Goal: Transaction & Acquisition: Purchase product/service

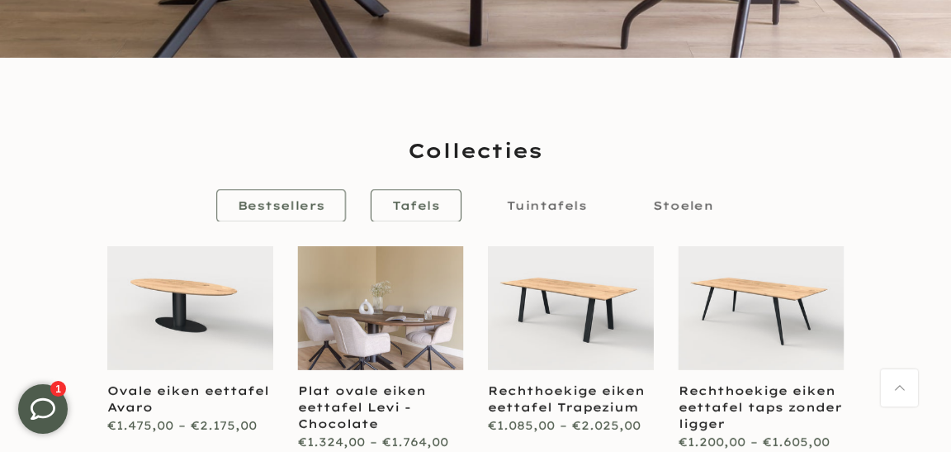
click at [417, 208] on span "Tafels" at bounding box center [416, 205] width 48 height 15
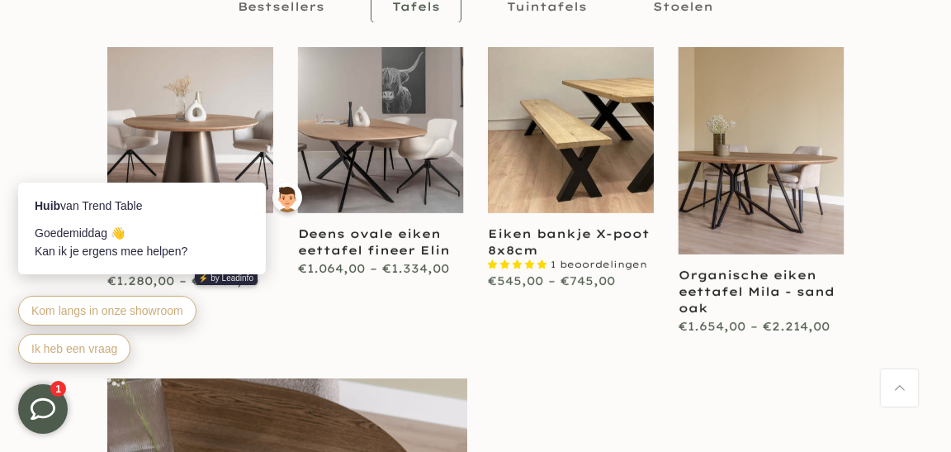
scroll to position [939, 0]
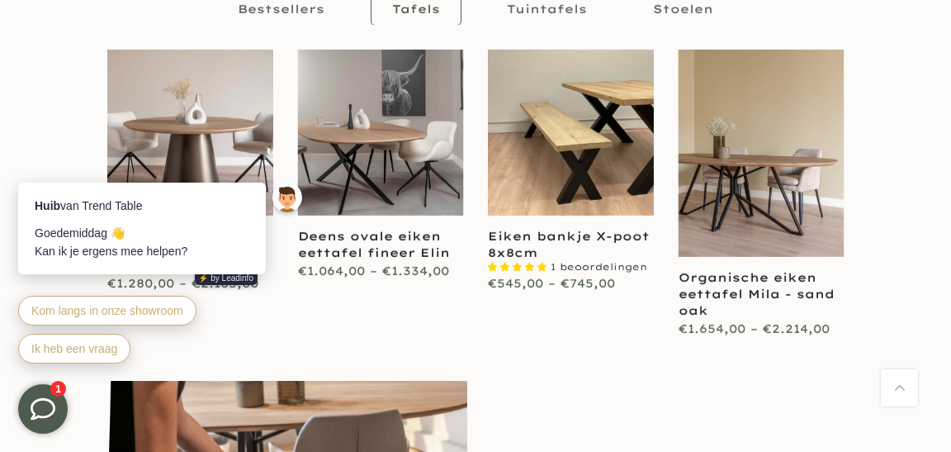
click at [356, 323] on div "Voeg toe aan Wishlist Vergelijk Ronde eiken eettafel Lotte 1 beoordelingen €1.2…" at bounding box center [476, 195] width 762 height 290
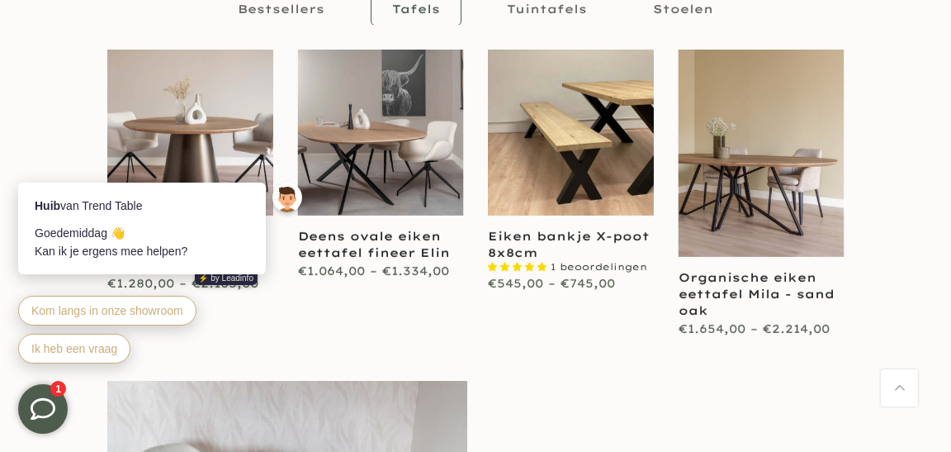
drag, startPoint x: 51, startPoint y: 401, endPoint x: 39, endPoint y: 389, distance: 17.5
click at [48, 398] on icon at bounding box center [43, 407] width 25 height 21
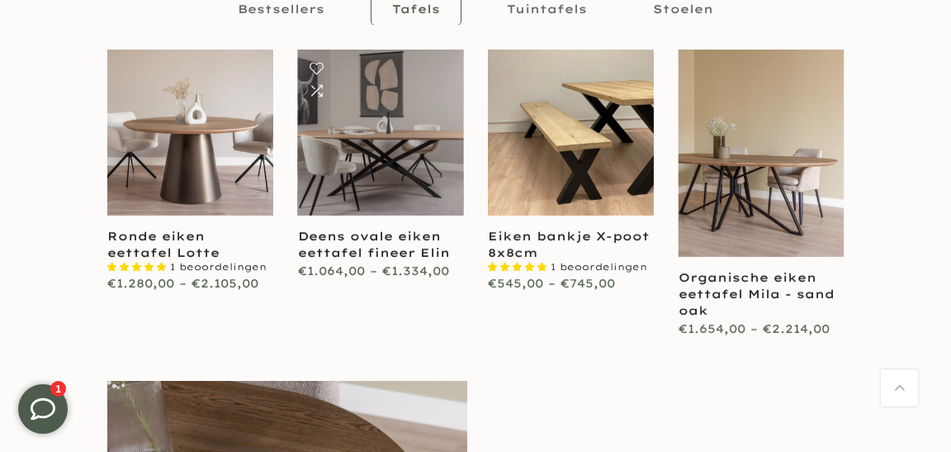
click at [418, 145] on link at bounding box center [381, 133] width 166 height 166
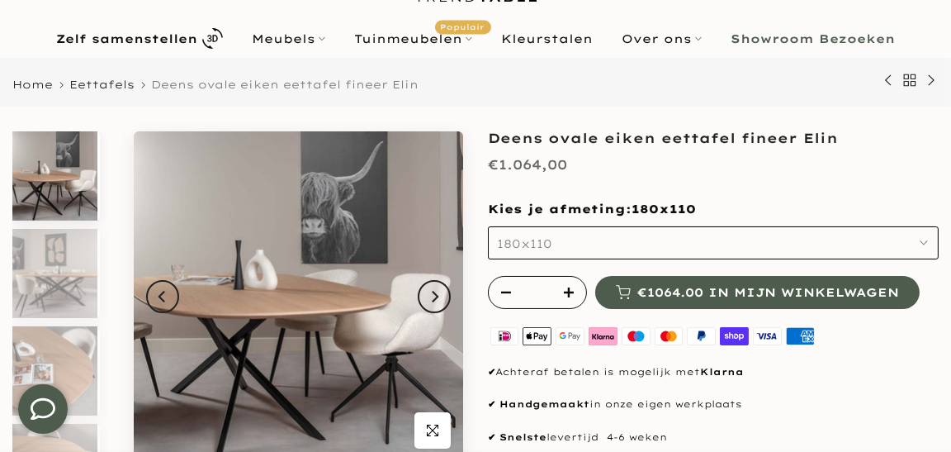
click at [923, 234] on button "180x110" at bounding box center [713, 242] width 451 height 33
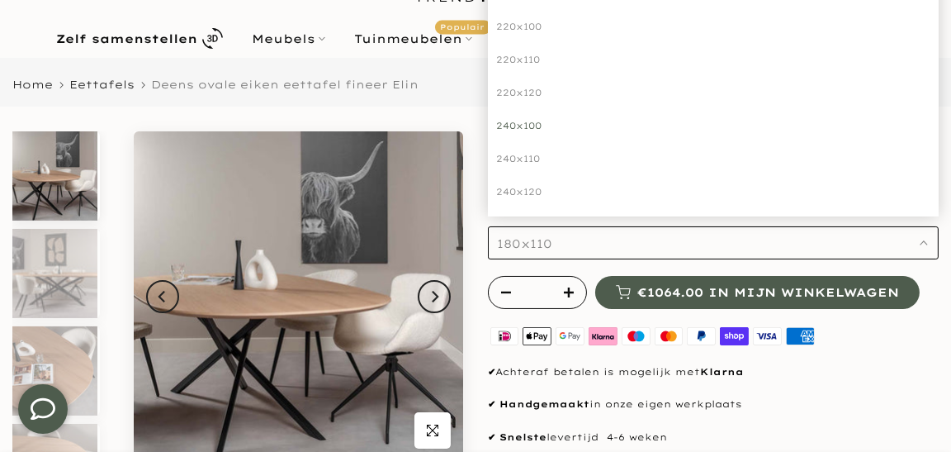
click at [520, 125] on div "240x100" at bounding box center [713, 125] width 451 height 33
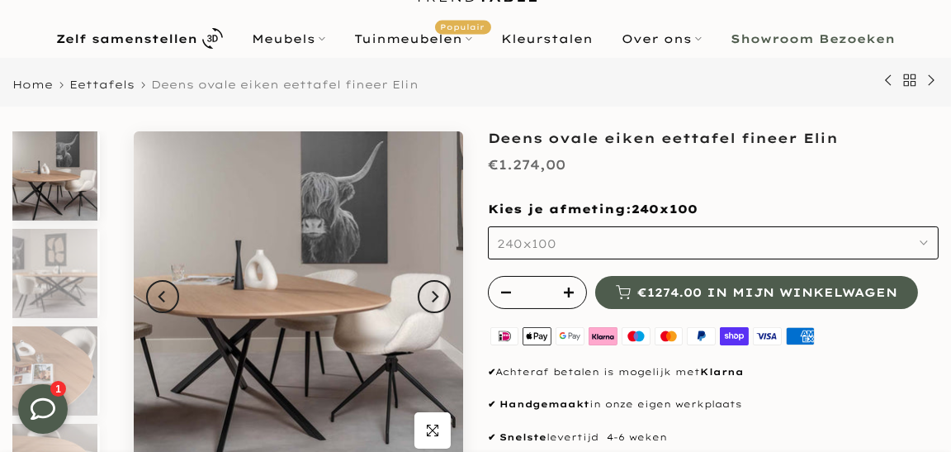
click at [928, 241] on use "button" at bounding box center [924, 242] width 7 height 3
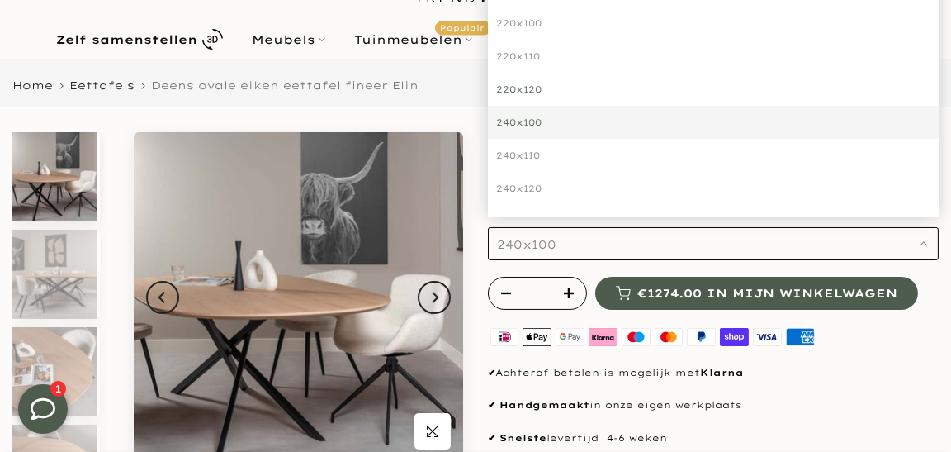
scroll to position [164, 0]
